Goal: Find specific page/section: Find specific page/section

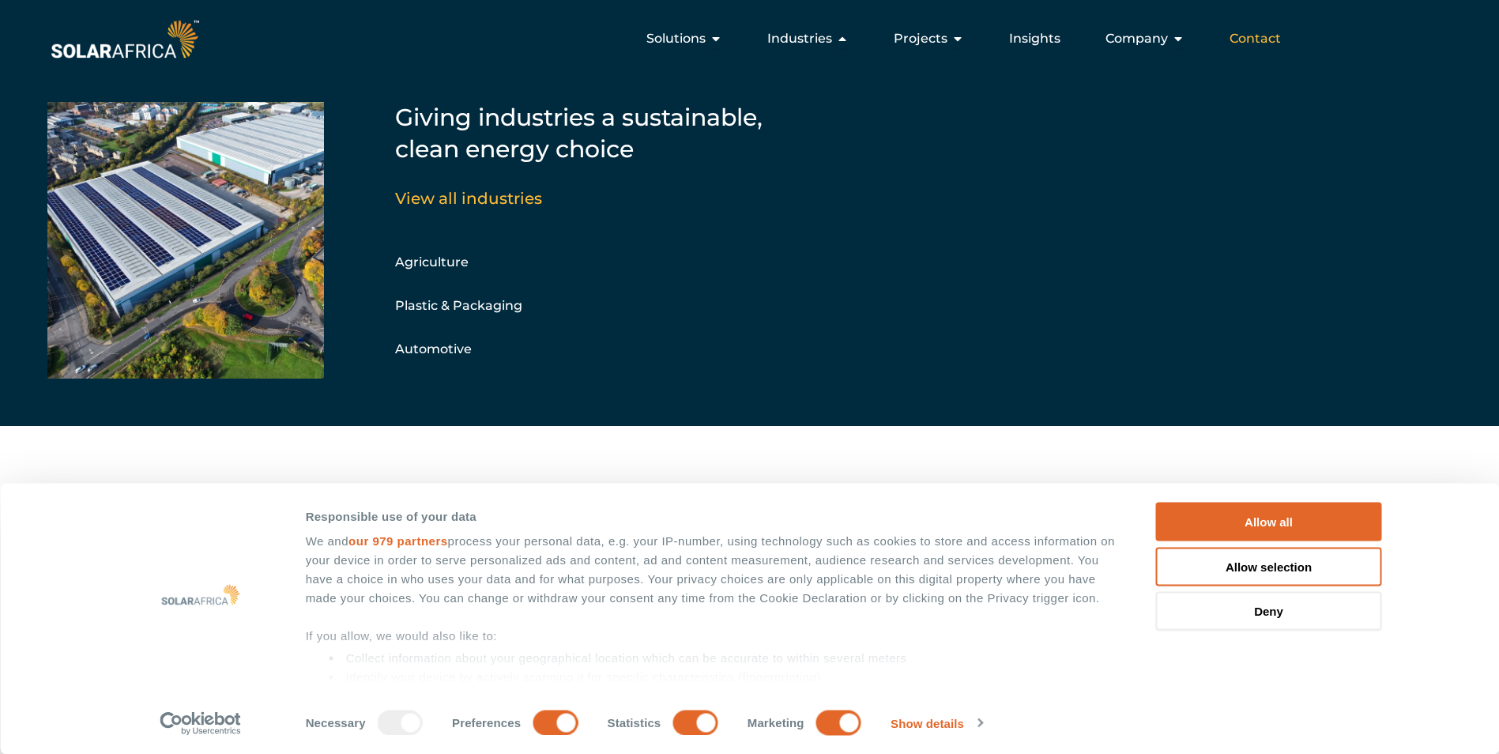
click at [1251, 39] on span "Contact" at bounding box center [1254, 38] width 51 height 19
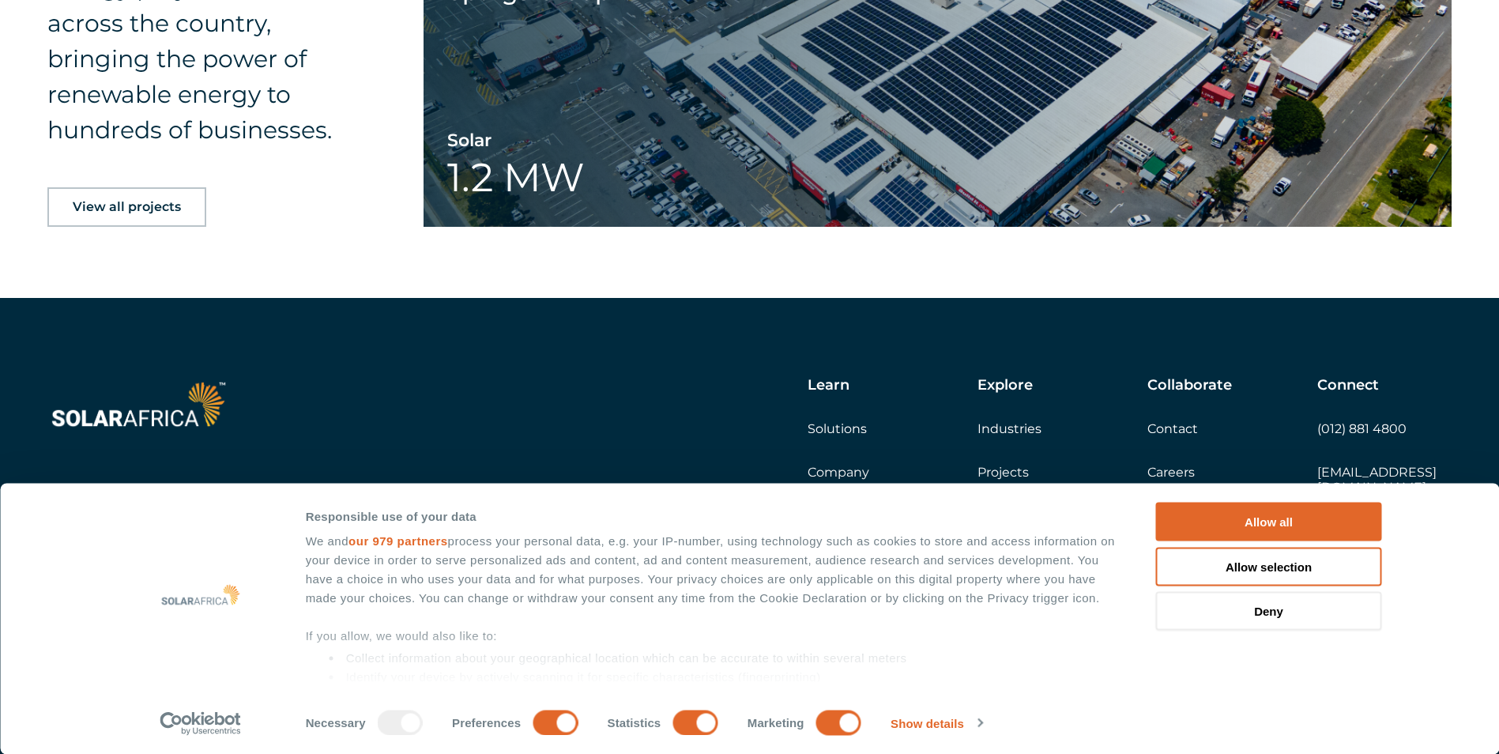
scroll to position [2561, 0]
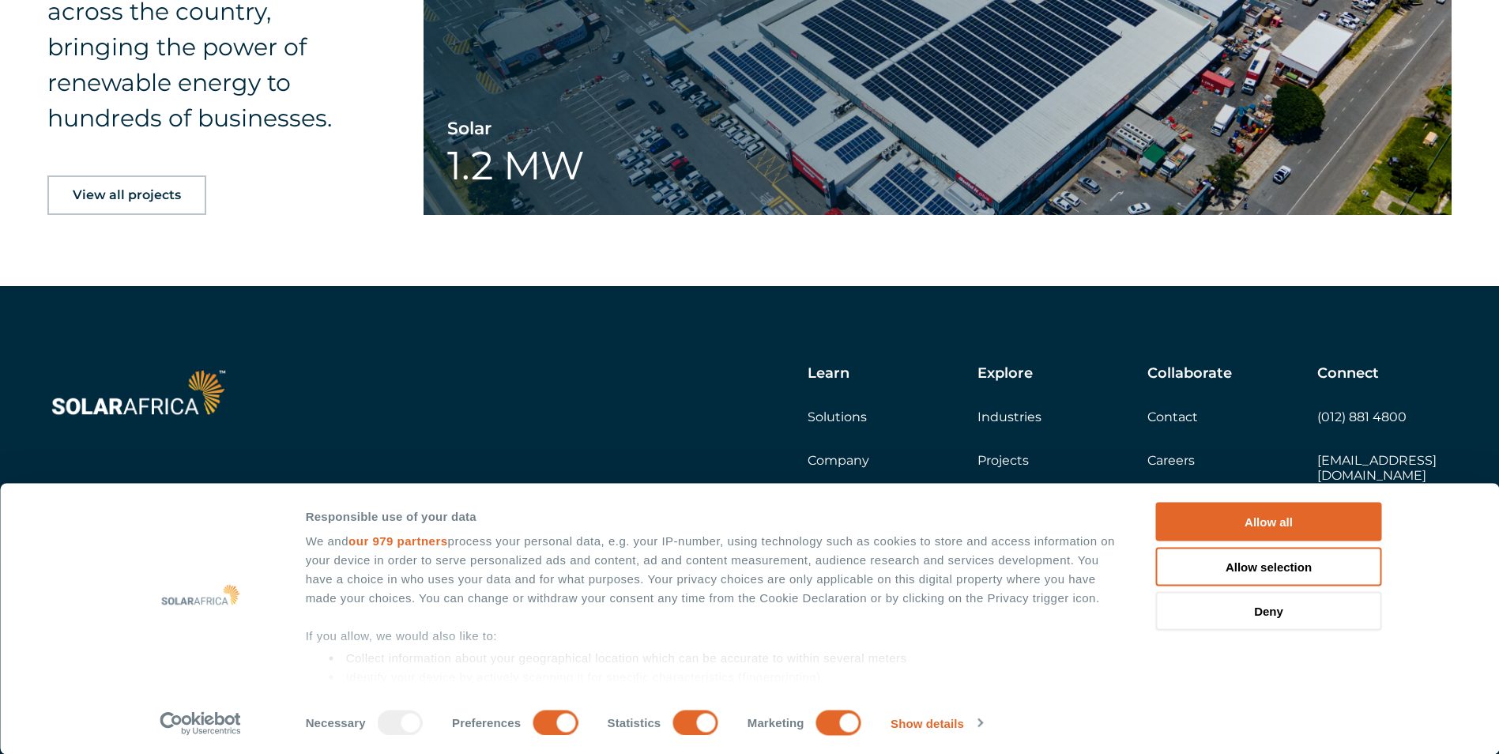
click at [1012, 469] on div "Learn Solutions Company Insights Explore Industries Projects Collaborate Contac…" at bounding box center [911, 453] width 1080 height 177
click at [1020, 463] on link "Projects" at bounding box center [1002, 460] width 51 height 15
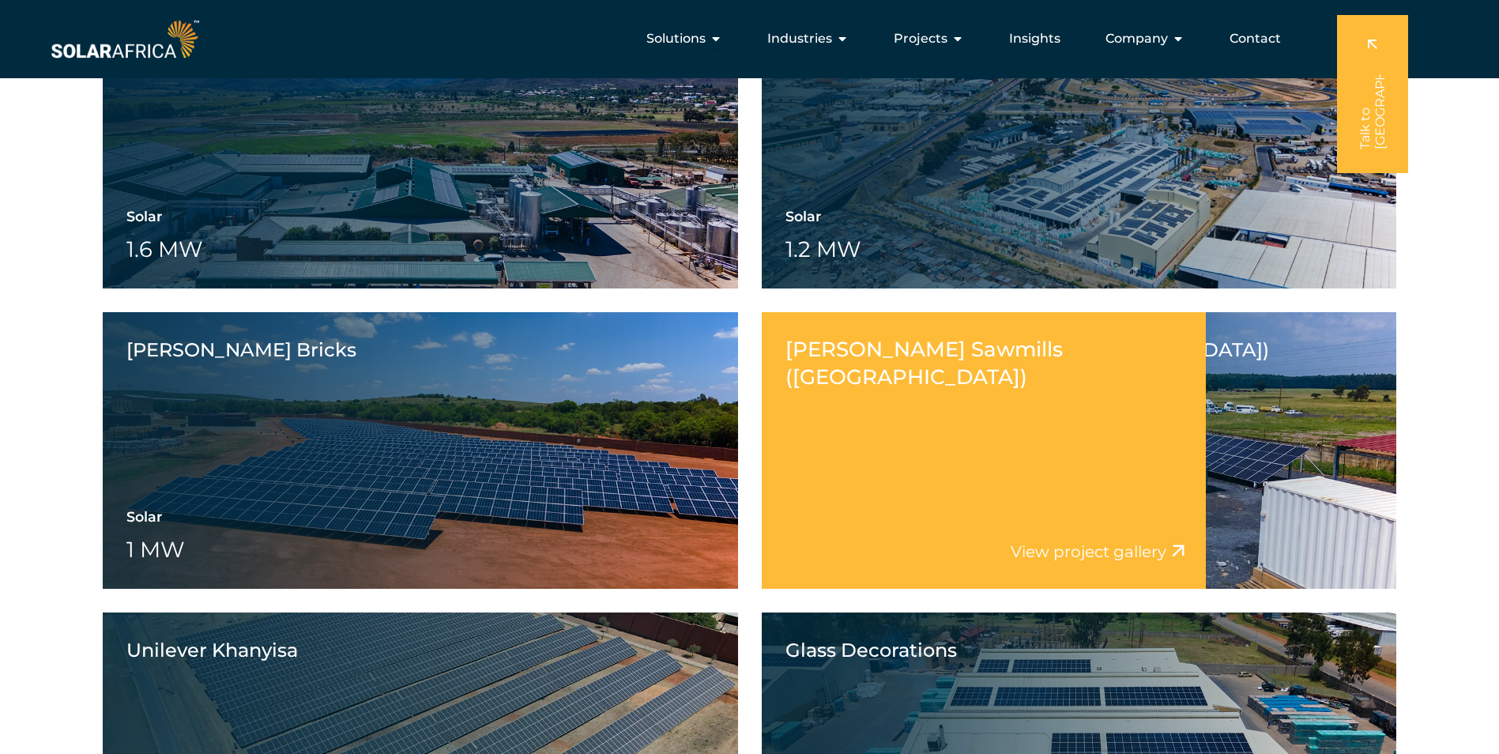
scroll to position [1501, 0]
